Goal: Task Accomplishment & Management: Complete application form

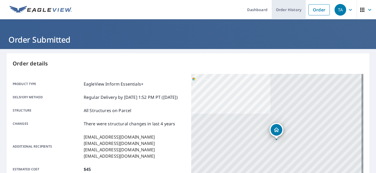
scroll to position [2, 0]
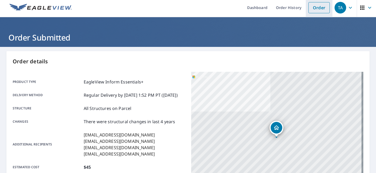
click at [310, 7] on link "Order" at bounding box center [319, 7] width 21 height 11
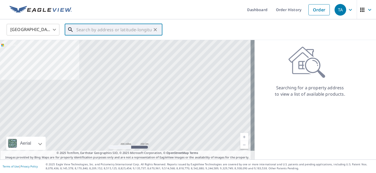
click at [98, 31] on input "text" at bounding box center [113, 29] width 75 height 15
paste input "[STREET_ADDRESS]"
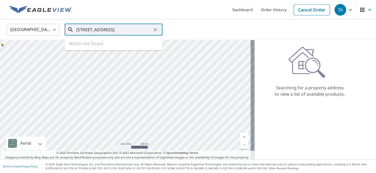
type input "[STREET_ADDRESS]"
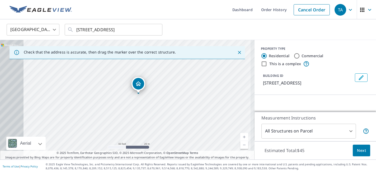
drag, startPoint x: 137, startPoint y: 100, endPoint x: 174, endPoint y: 99, distance: 37.3
click at [174, 99] on div "[STREET_ADDRESS]" at bounding box center [127, 99] width 255 height 119
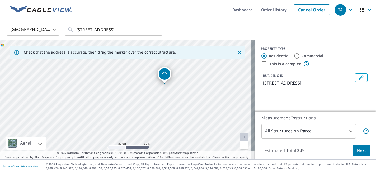
drag, startPoint x: 174, startPoint y: 99, endPoint x: 218, endPoint y: 95, distance: 44.6
click at [218, 95] on div "[STREET_ADDRESS]" at bounding box center [127, 99] width 255 height 119
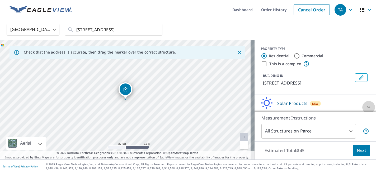
click at [363, 106] on div at bounding box center [369, 107] width 13 height 13
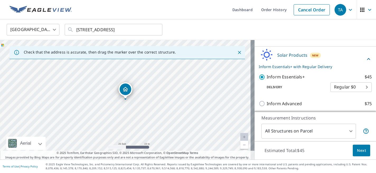
scroll to position [57, 0]
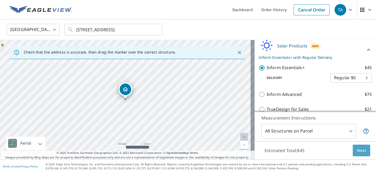
click at [362, 149] on span "Next" at bounding box center [361, 150] width 9 height 7
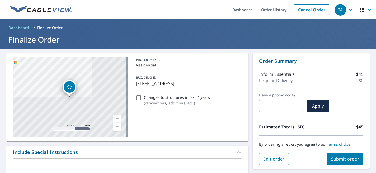
click at [137, 97] on input "Changes to structures in last 4 years ( renovations, additions, etc. )" at bounding box center [139, 97] width 6 height 6
checkbox input "true"
click at [339, 158] on span "Submit order" at bounding box center [345, 159] width 28 height 6
